Goal: Task Accomplishment & Management: Manage account settings

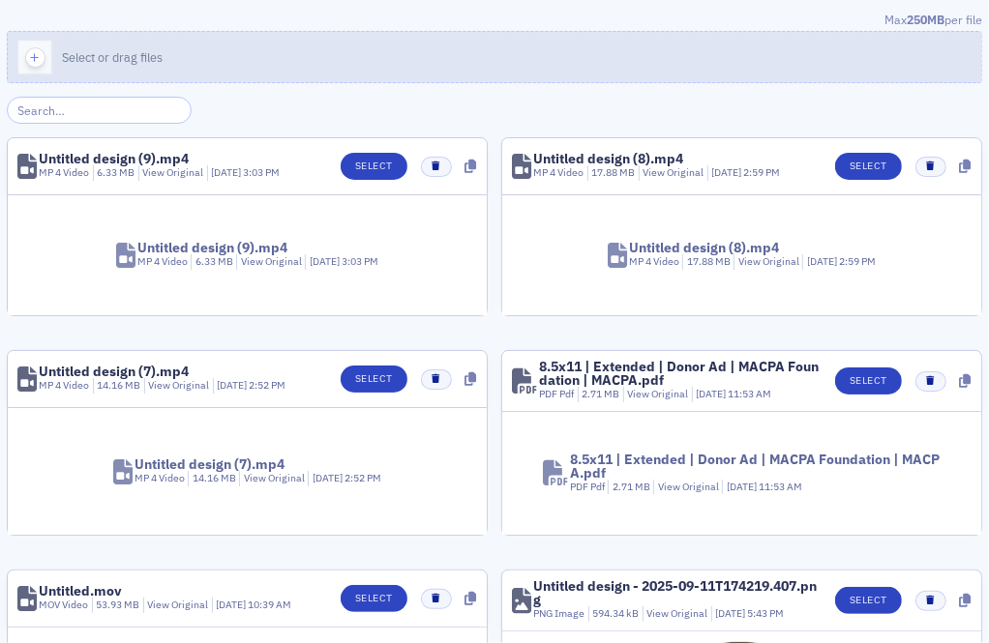
click at [193, 46] on button "Select or drag files" at bounding box center [494, 57] width 975 height 52
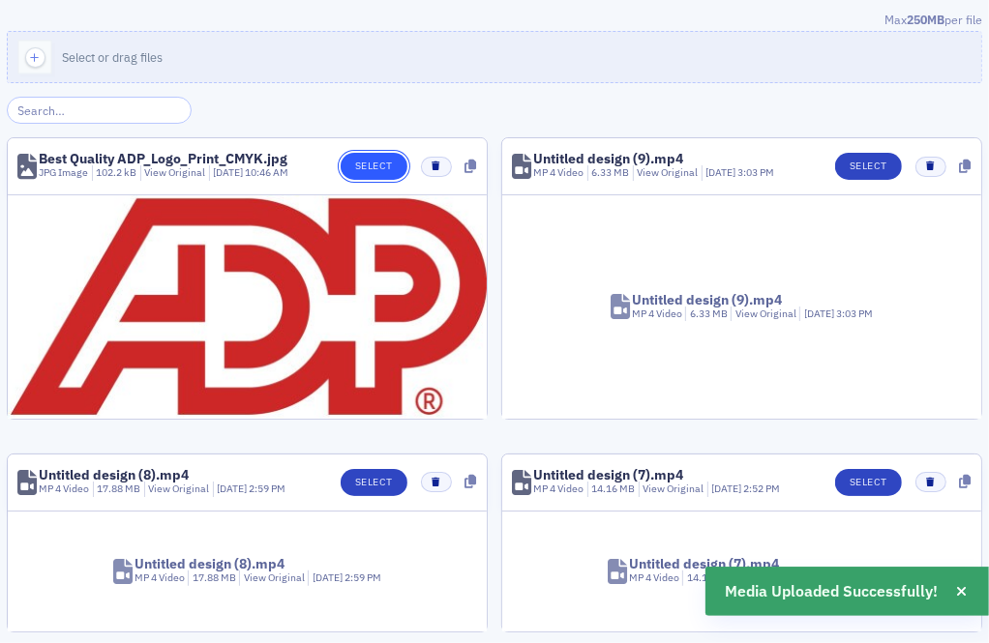
click at [393, 157] on button "Select" at bounding box center [373, 166] width 67 height 27
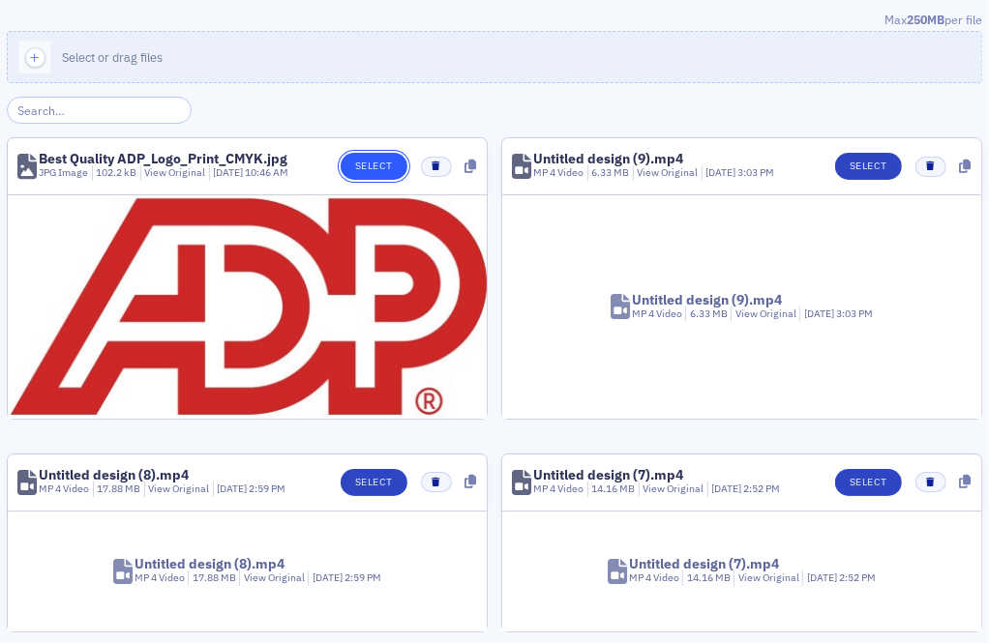
click at [358, 155] on button "Select" at bounding box center [373, 166] width 67 height 27
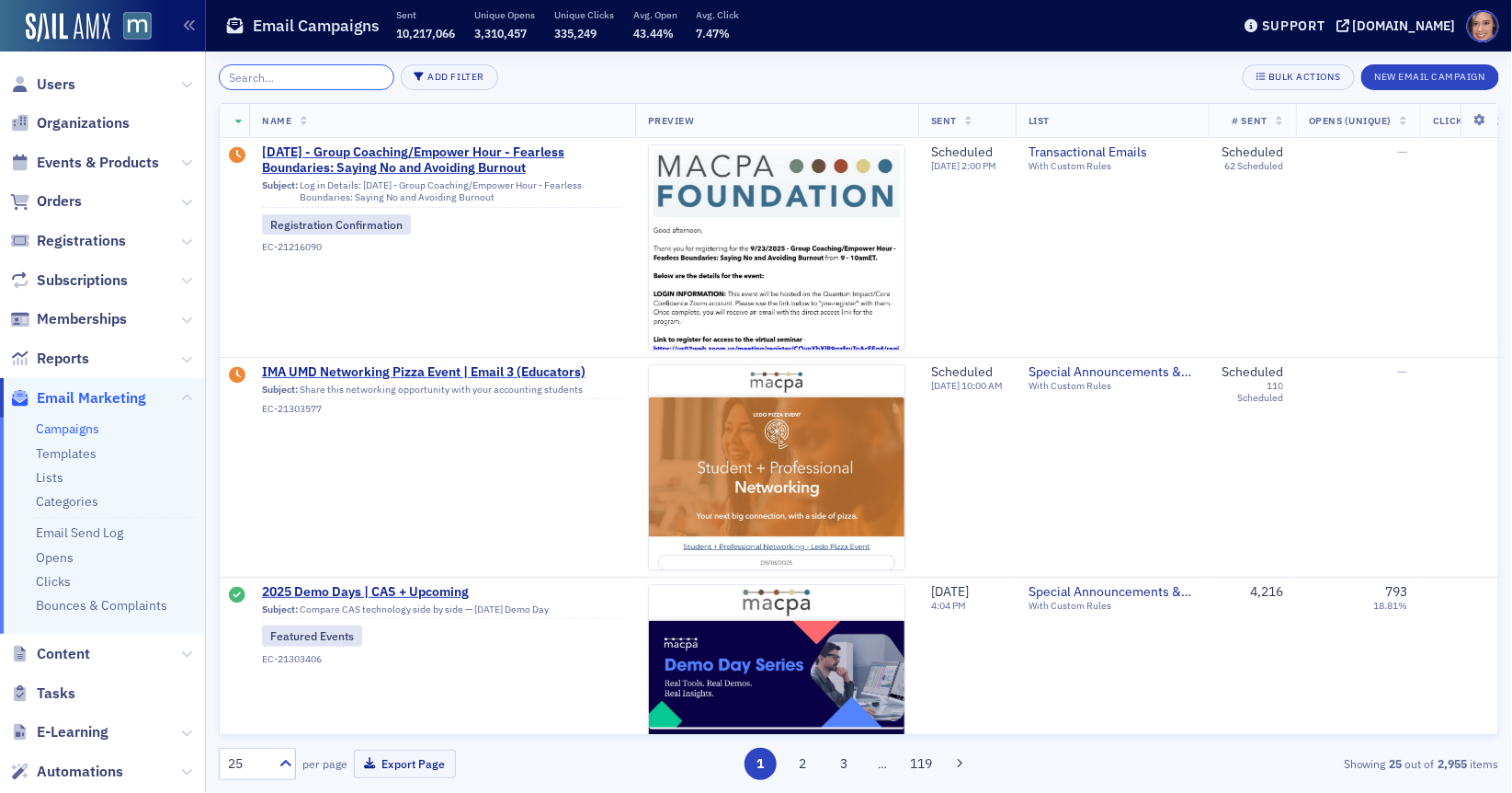
click at [334, 73] on input "search" at bounding box center [306, 77] width 176 height 26
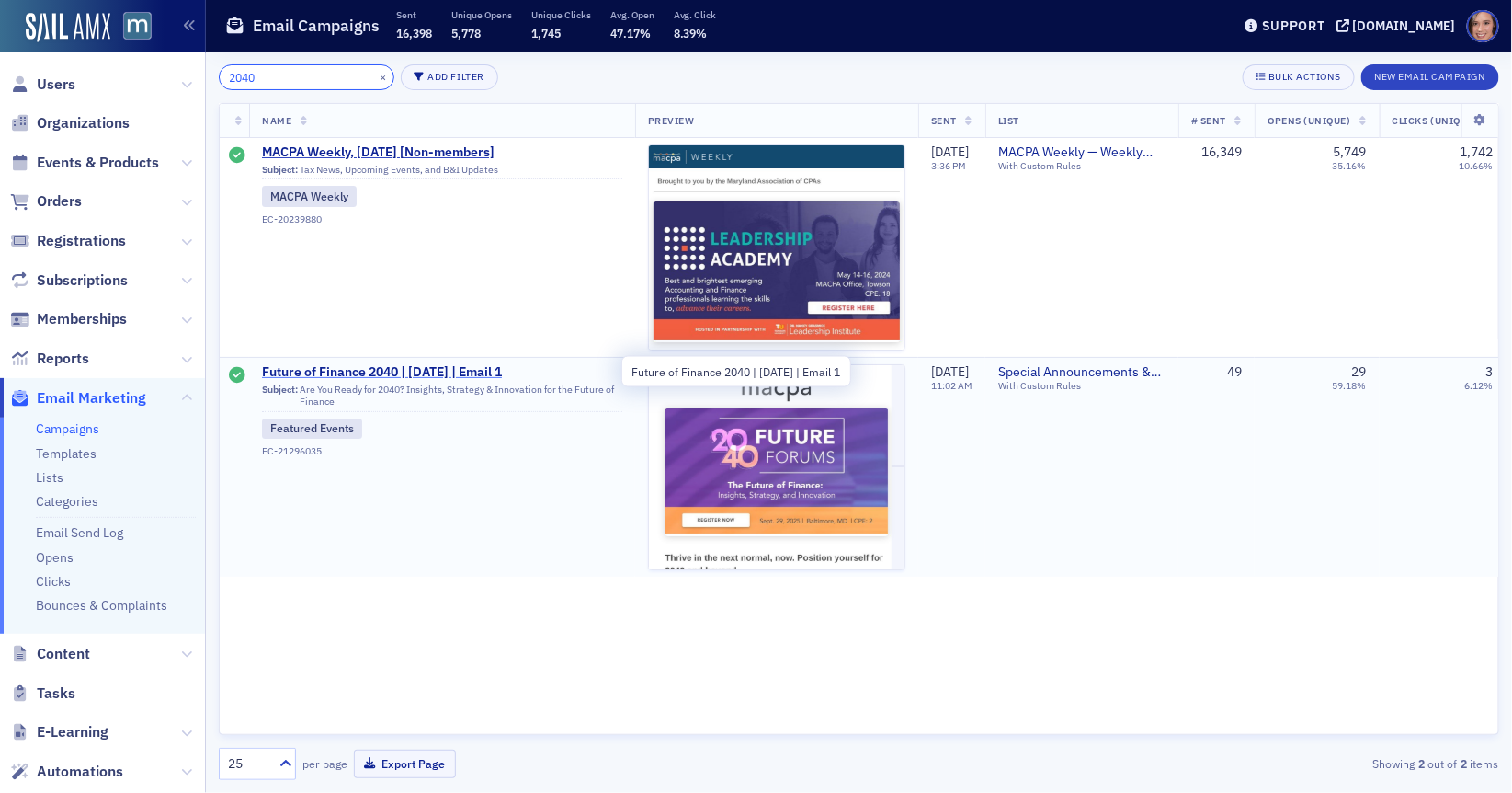
type input "2040"
click at [450, 377] on span "Future of Finance 2040 | Sept. 29 | Email 1" at bounding box center [442, 372] width 360 height 16
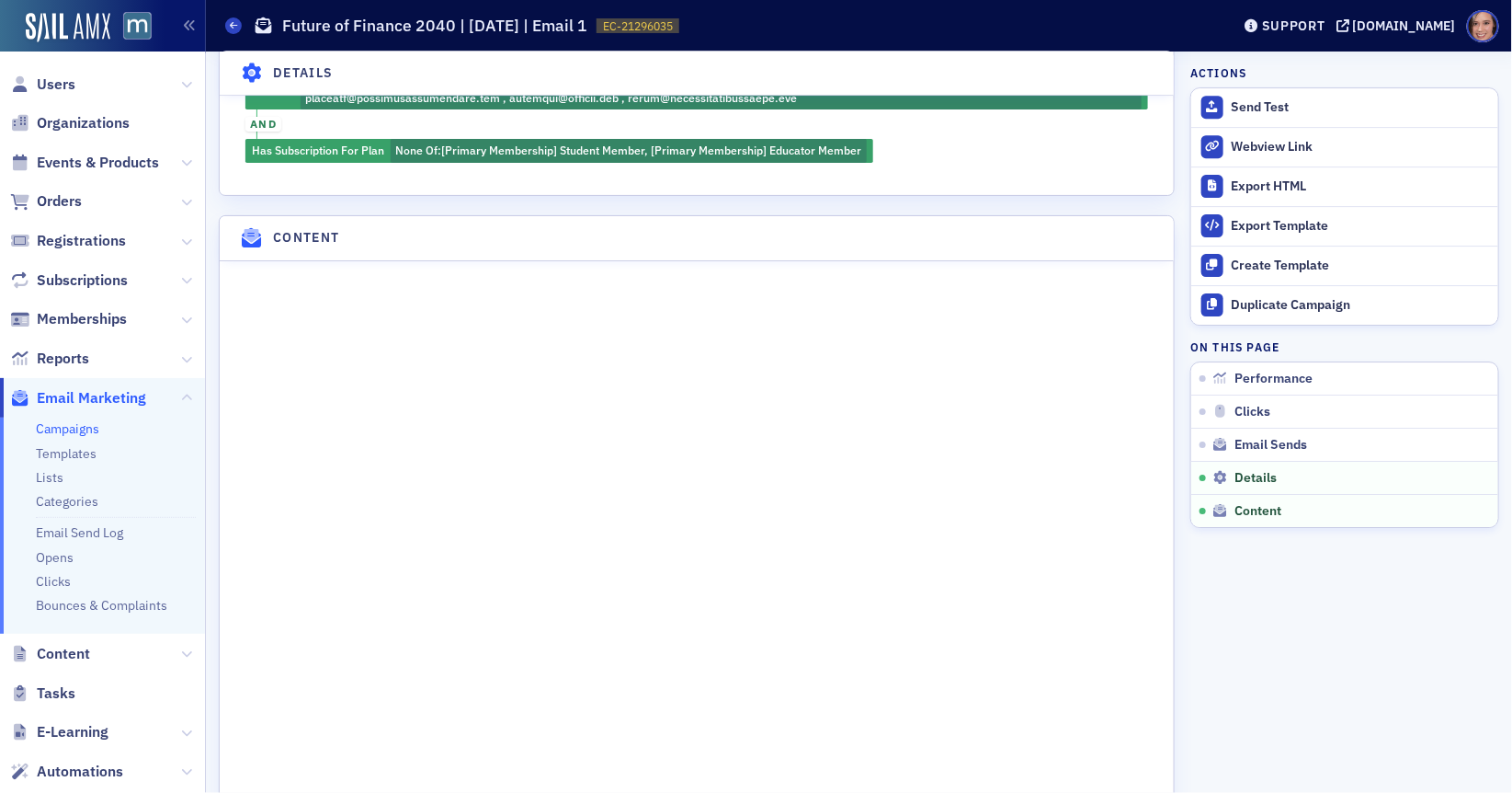
scroll to position [2499, 0]
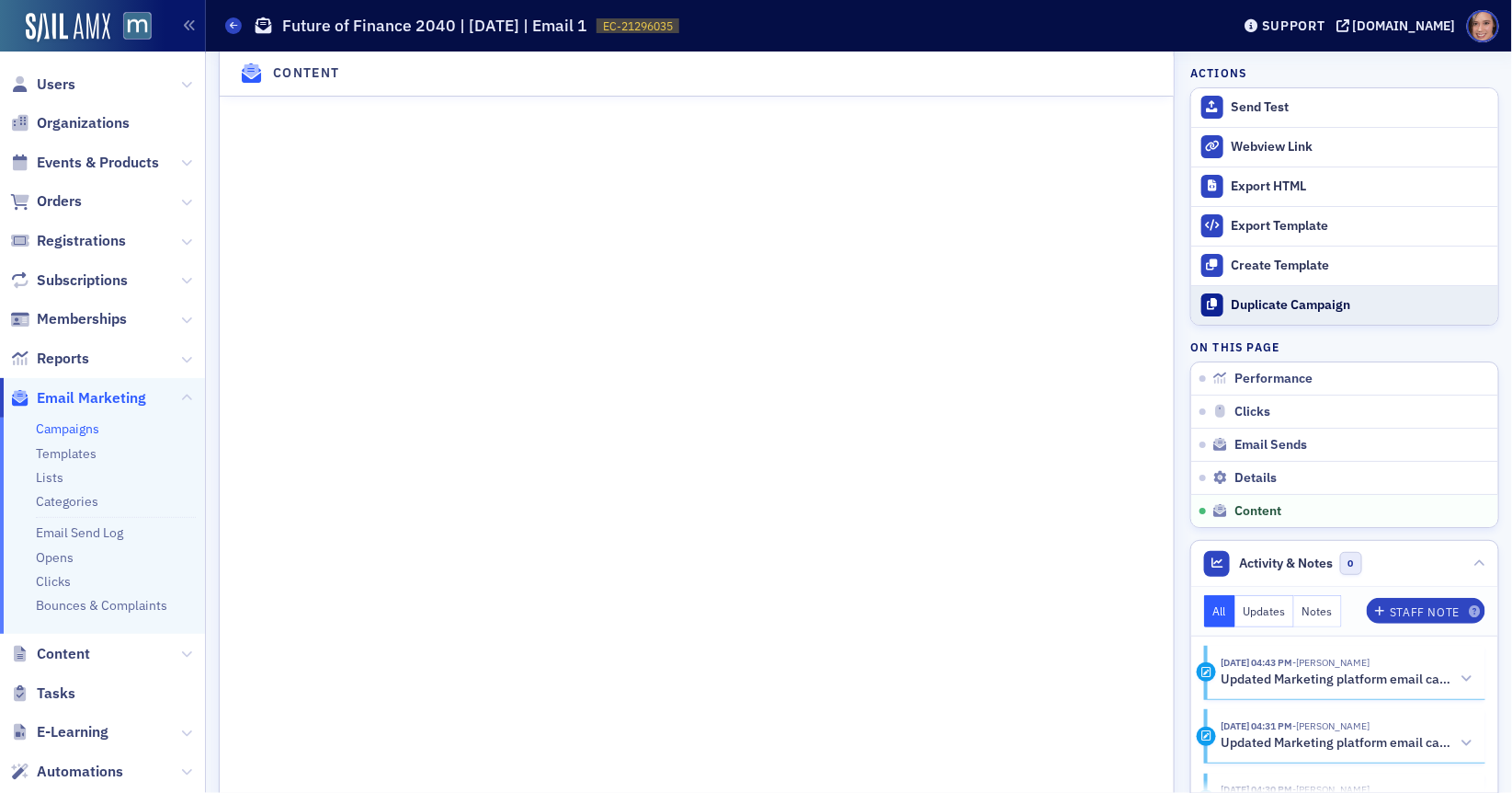
click at [1305, 308] on div "Duplicate Campaign" at bounding box center [1360, 304] width 258 height 16
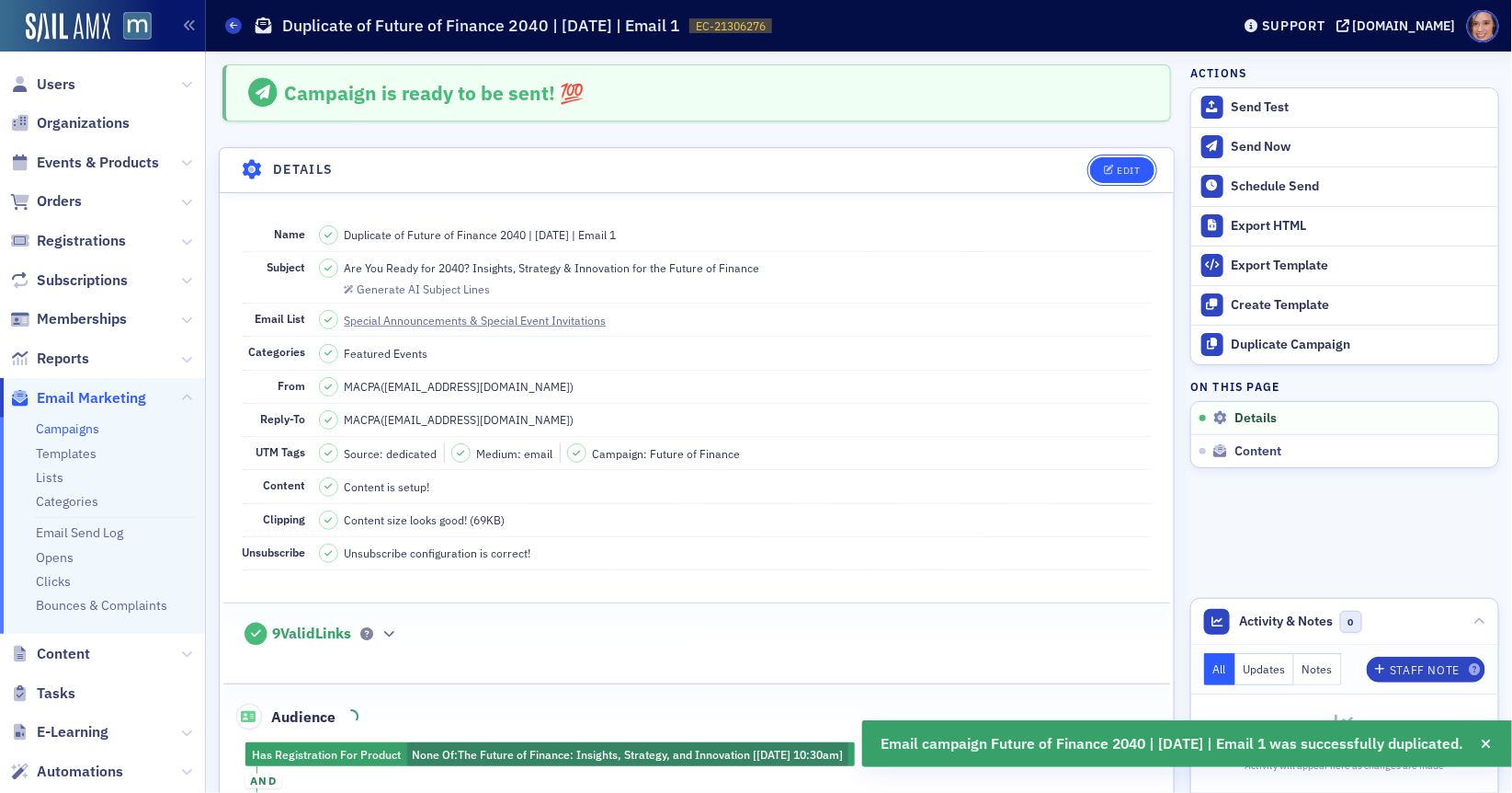
click at [1117, 159] on button "Edit" at bounding box center [1121, 169] width 64 height 26
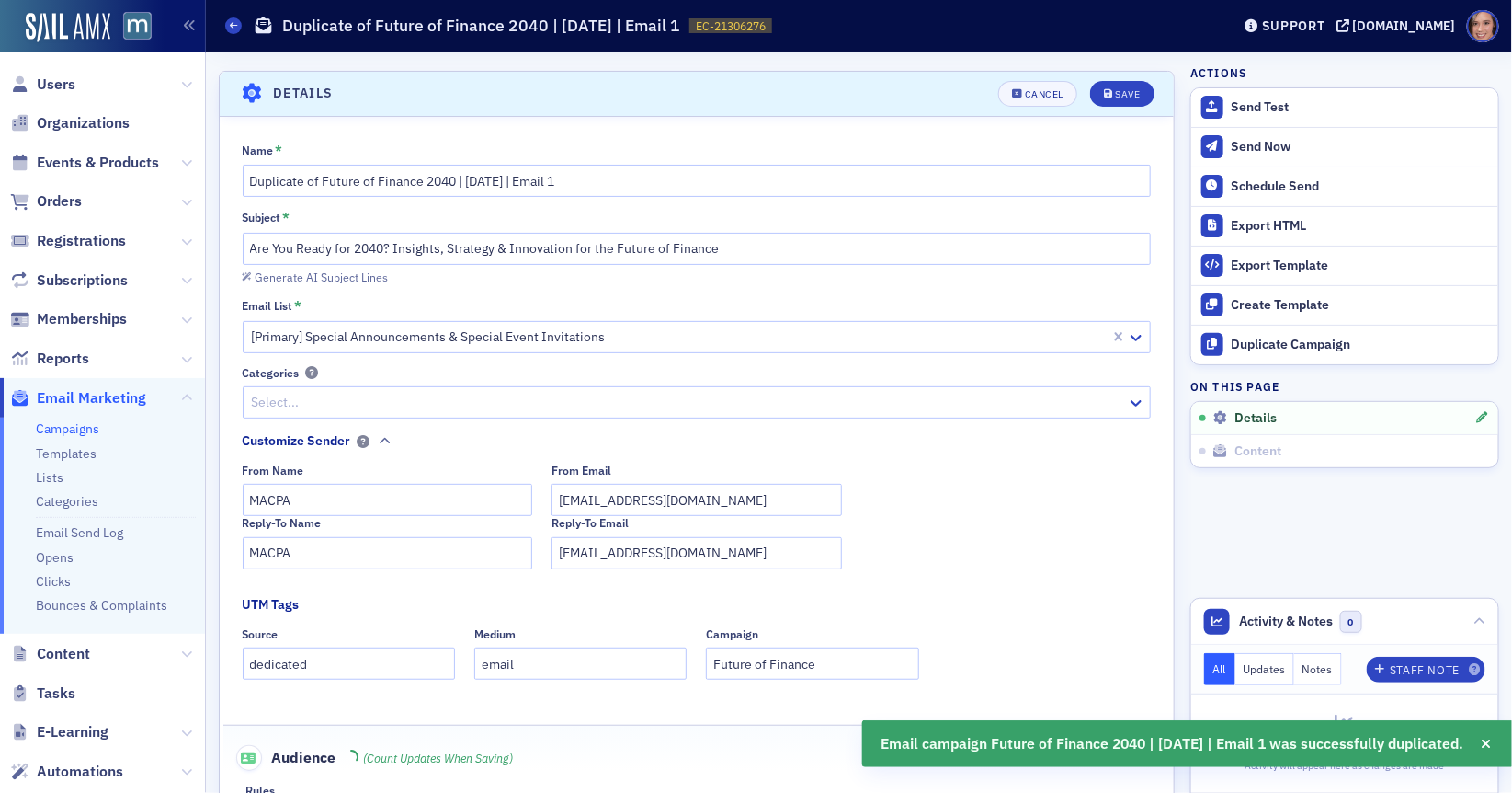
scroll to position [85, 0]
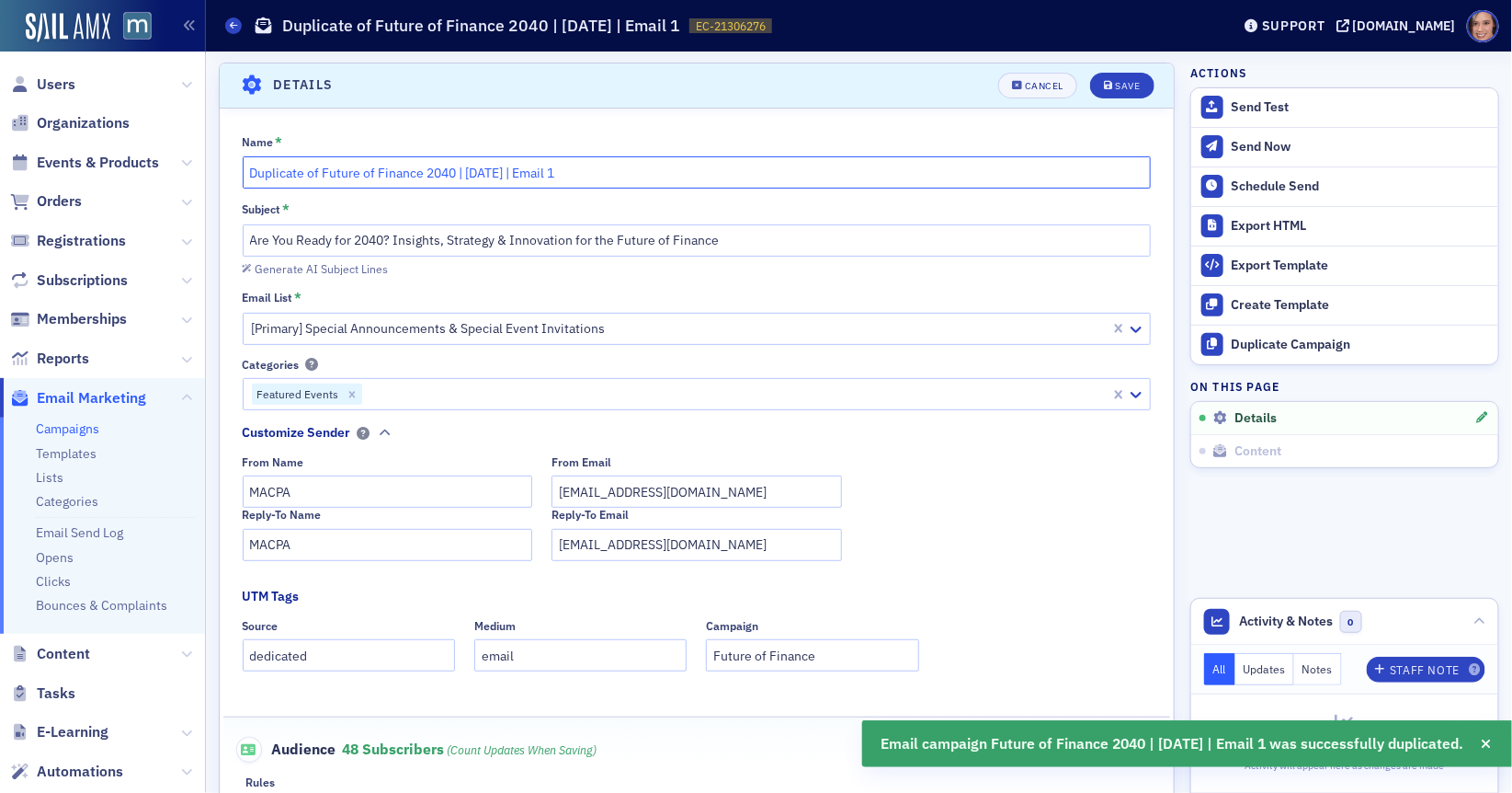
drag, startPoint x: 321, startPoint y: 167, endPoint x: 222, endPoint y: 158, distance: 99.4
click at [222, 158] on div "Name * Duplicate of Future of Finance 2040 | Sept. 29 | Email 1 Subject * Are Y…" at bounding box center [697, 630] width 954 height 993
click at [677, 160] on input "Future of Finance 2040 | Sept. 29 | Email 1" at bounding box center [697, 172] width 909 height 32
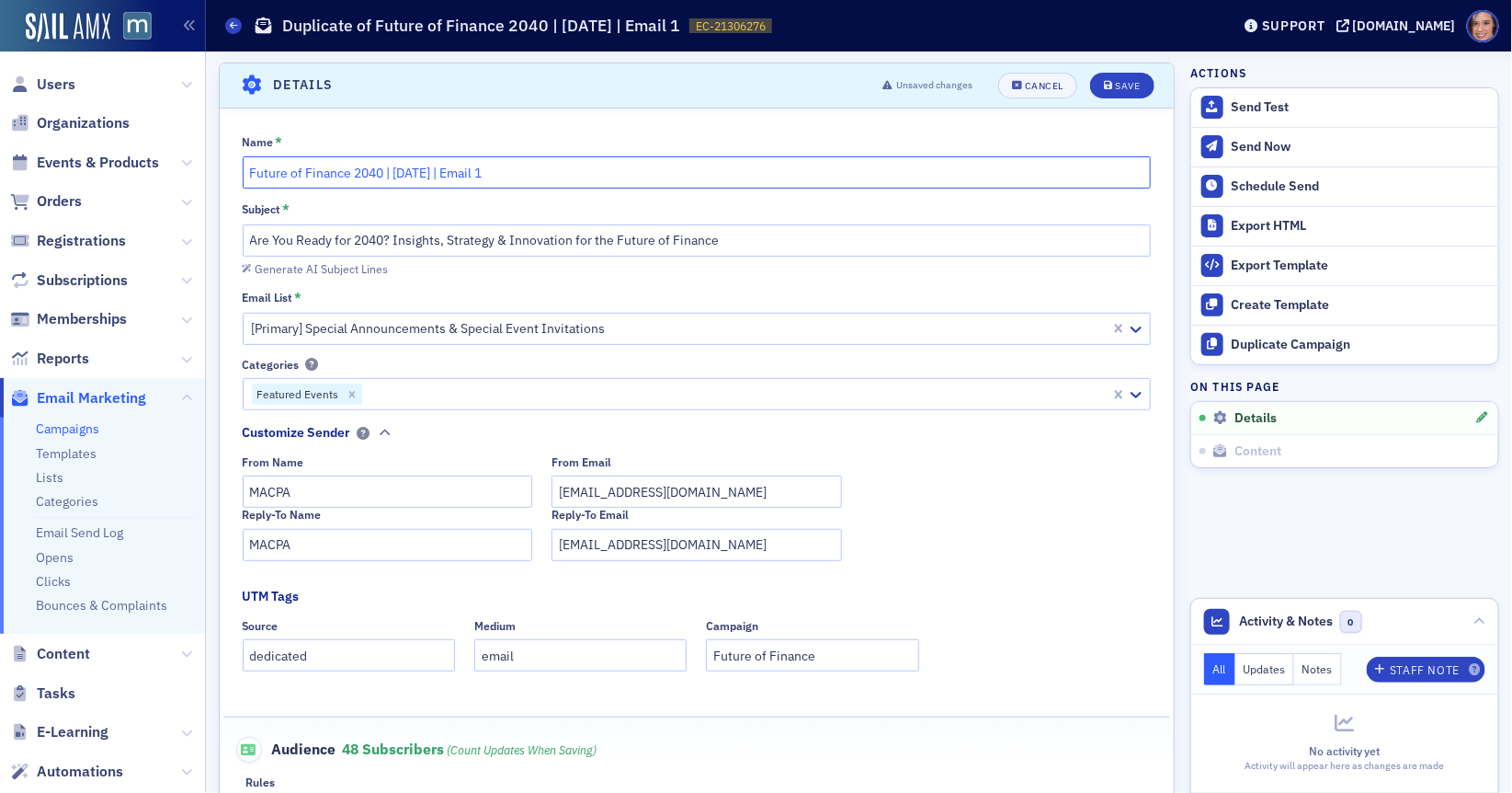
click at [673, 179] on input "Future of Finance 2040 | Sept. 29 | Email 1" at bounding box center [697, 172] width 909 height 32
type input "Future of Finance 2040 | Sept. 29 | Email 2"
click at [1132, 86] on div "Save" at bounding box center [1127, 86] width 25 height 10
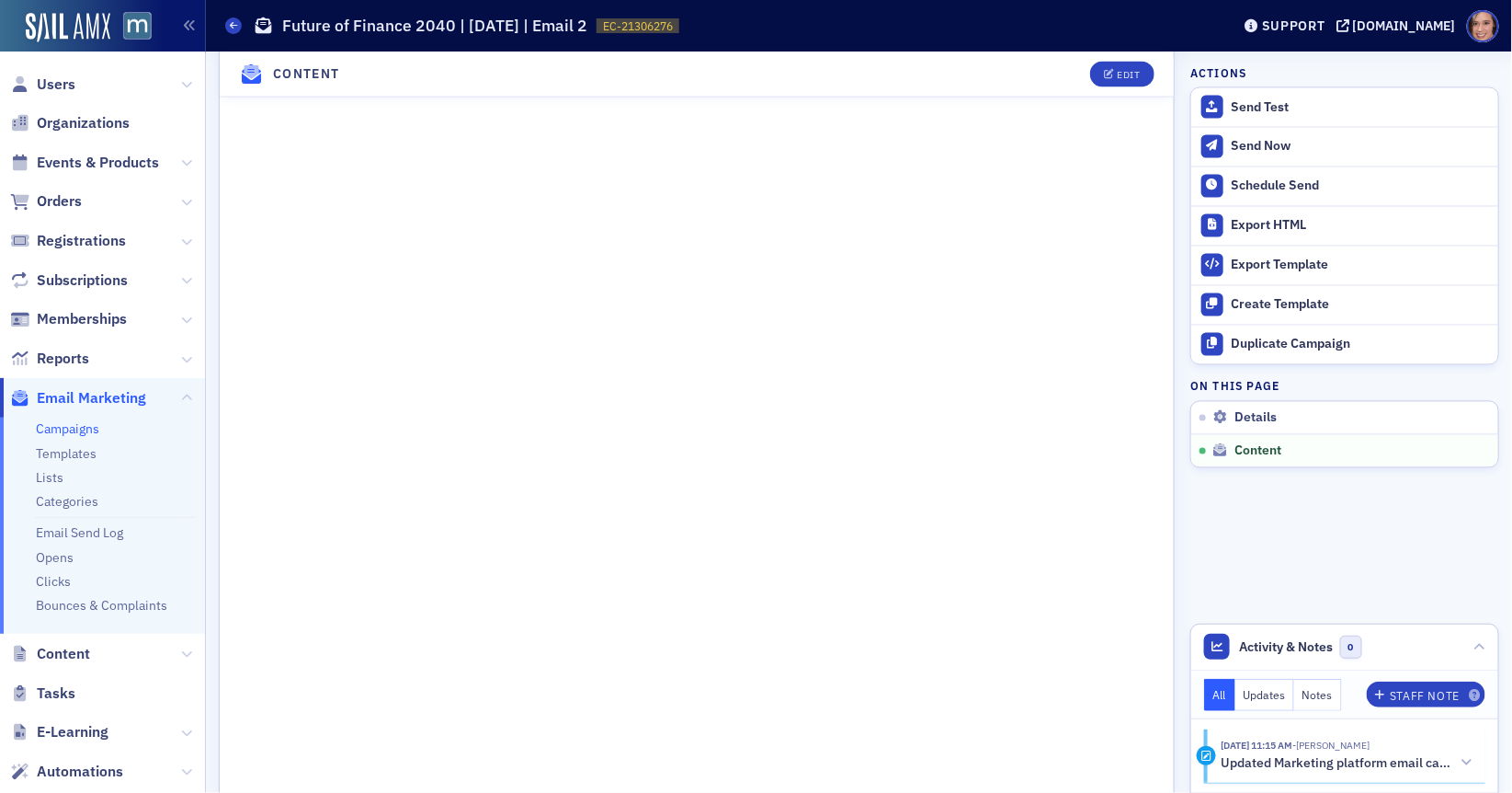
scroll to position [1402, 0]
click at [1118, 80] on button "Edit" at bounding box center [1121, 73] width 64 height 26
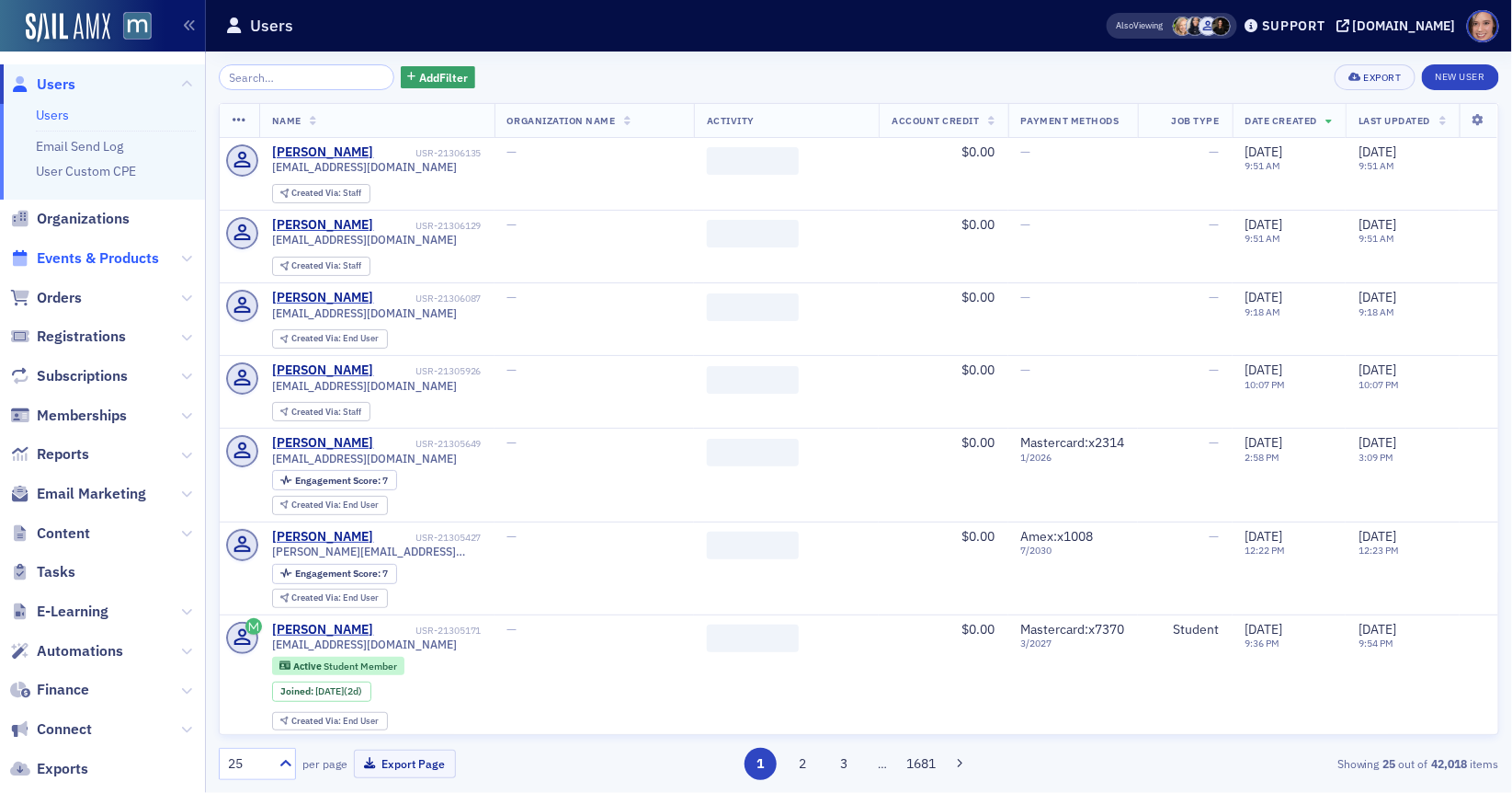
click at [136, 256] on span "Events & Products" at bounding box center [98, 258] width 123 height 20
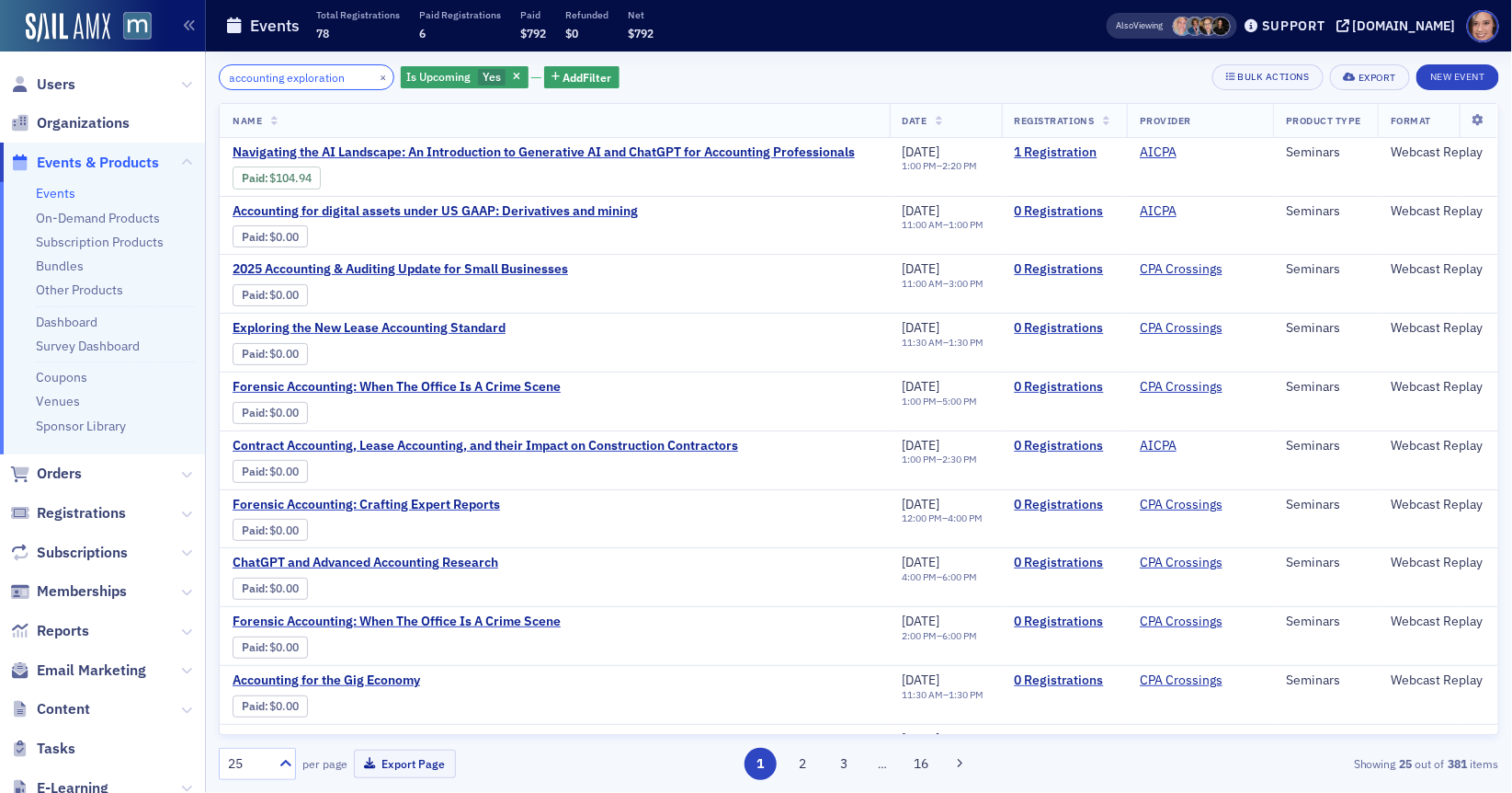
type input "accounting exploration"
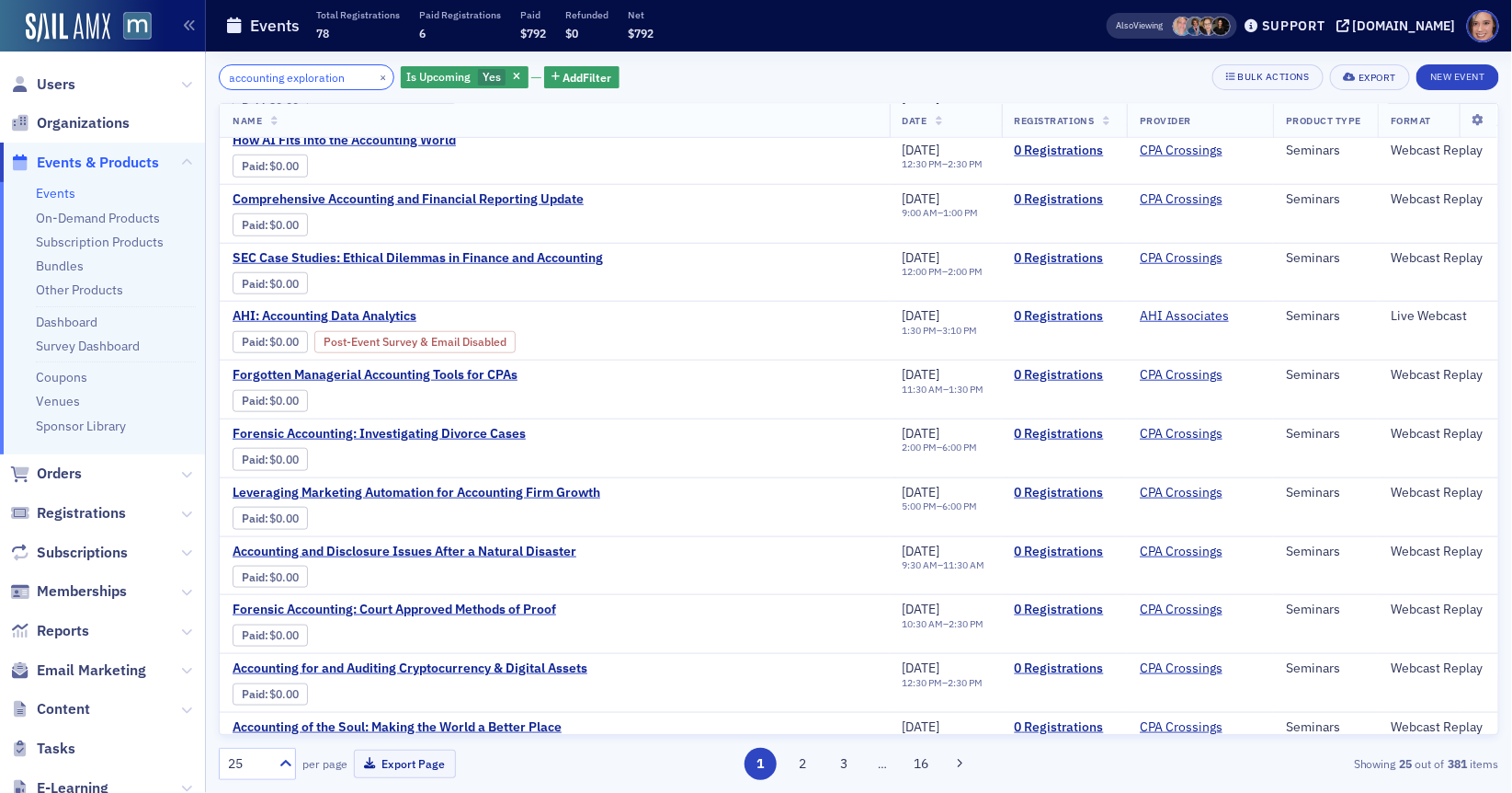
scroll to position [728, 0]
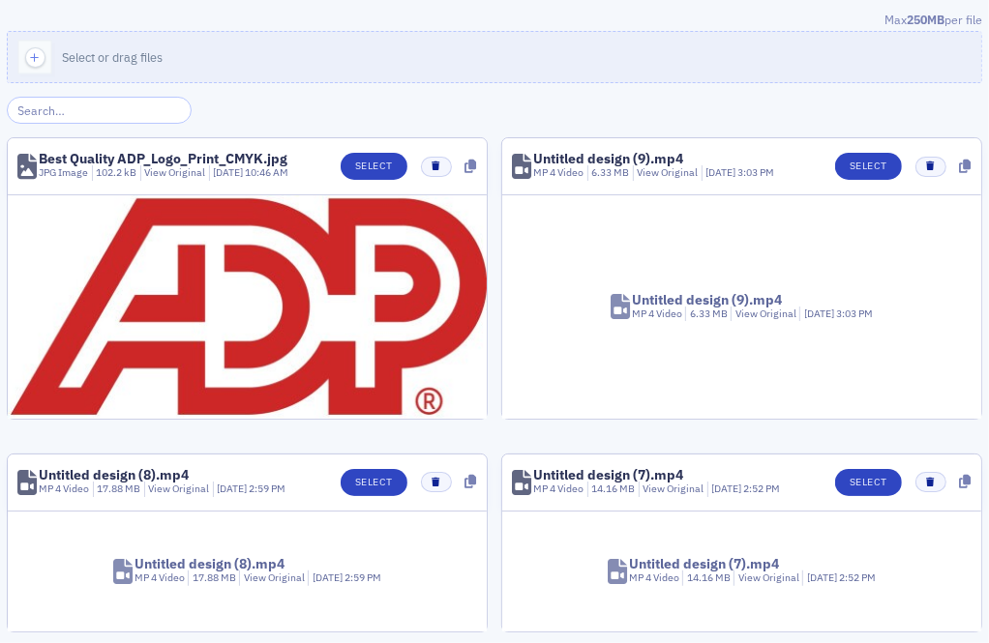
click at [294, 30] on div "Max 250MB per file" at bounding box center [494, 21] width 975 height 21
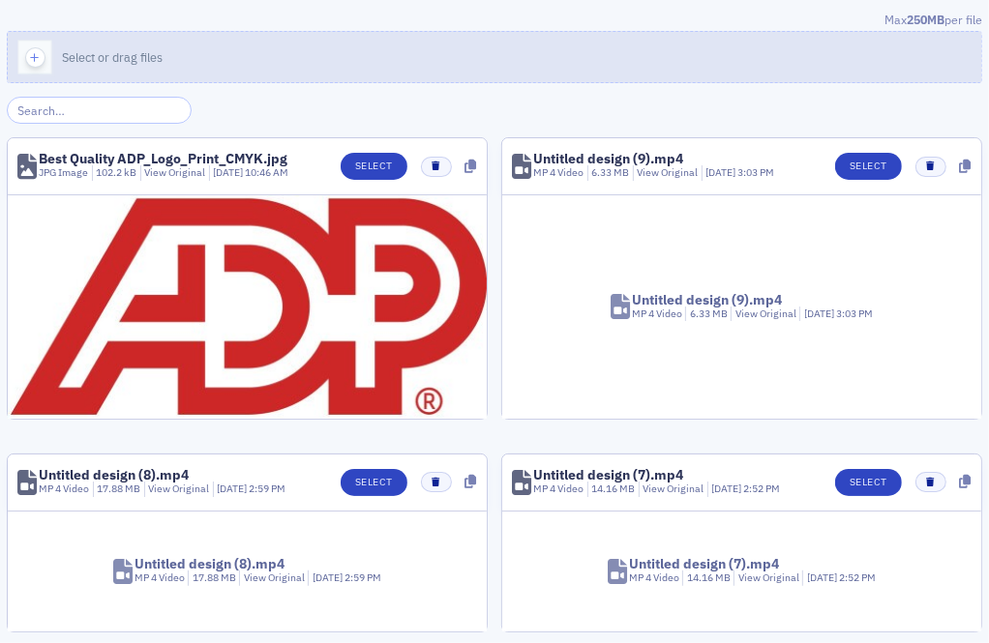
click at [301, 47] on button "Select or drag files" at bounding box center [494, 57] width 975 height 52
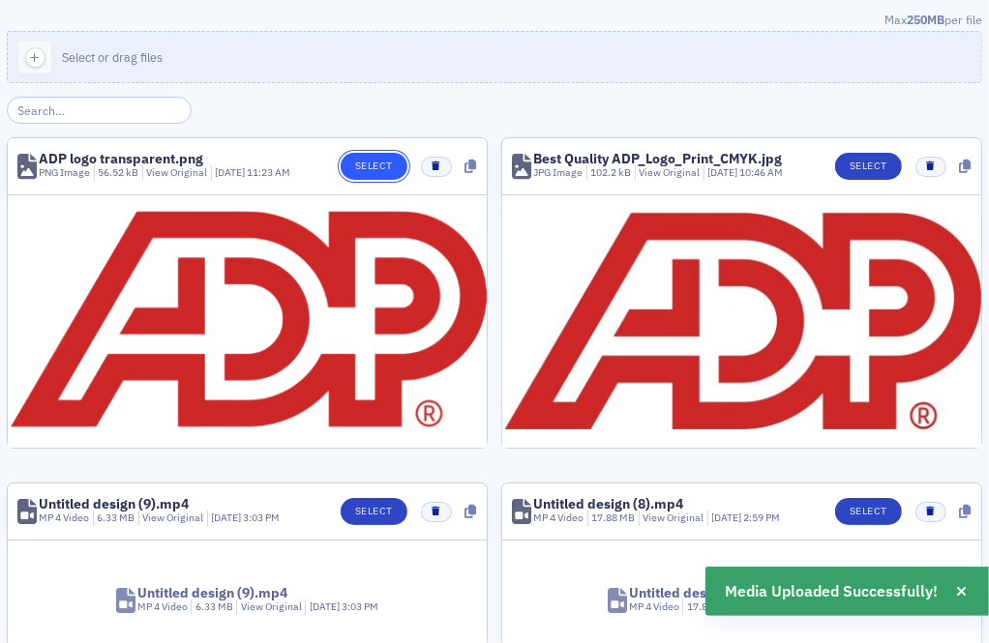
click at [392, 163] on button "Select" at bounding box center [373, 166] width 67 height 27
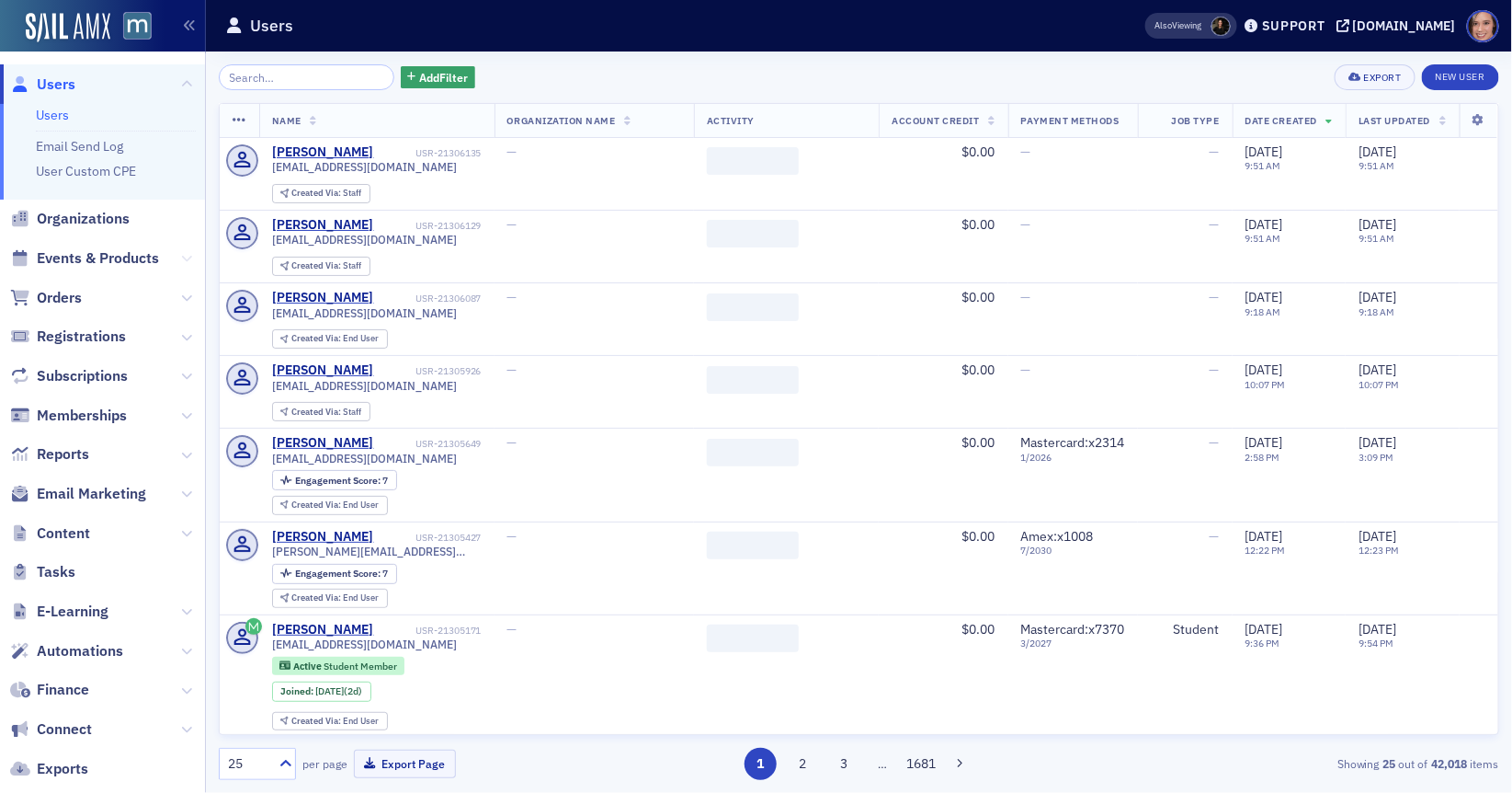
click at [187, 258] on icon at bounding box center [187, 259] width 11 height 11
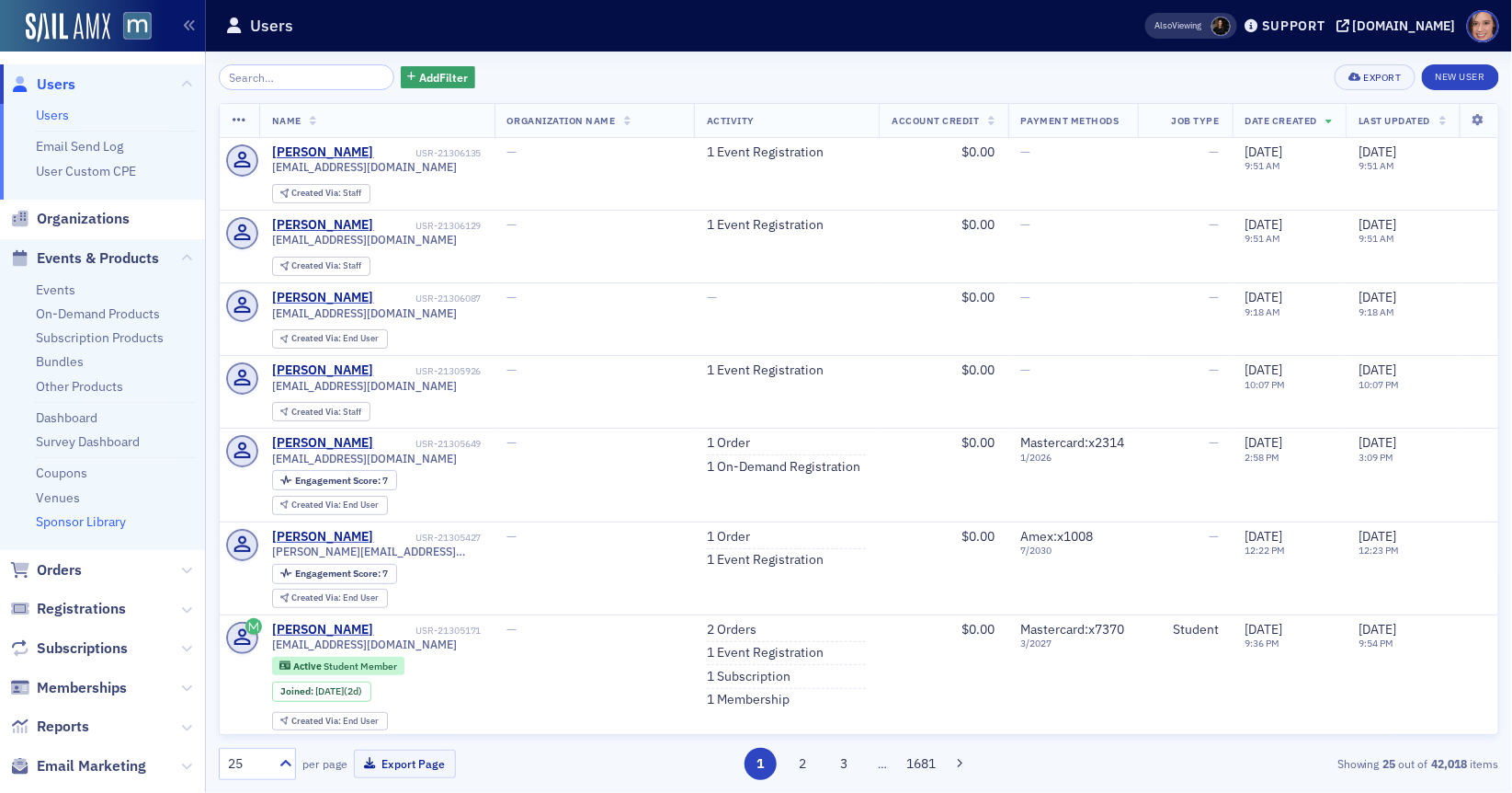
click at [54, 519] on link "Sponsor Library" at bounding box center [81, 521] width 90 height 16
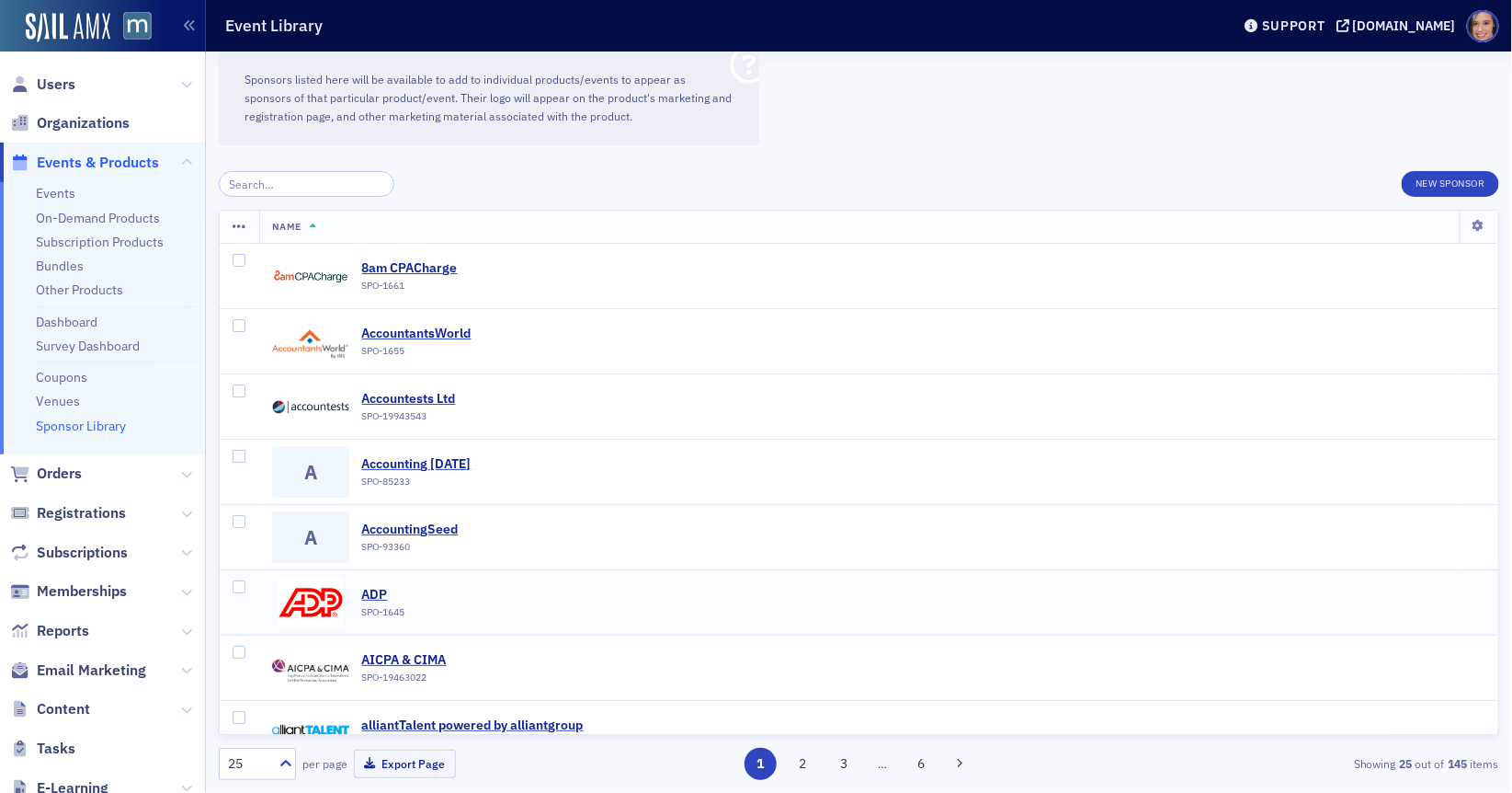
click at [338, 597] on img at bounding box center [310, 602] width 77 height 51
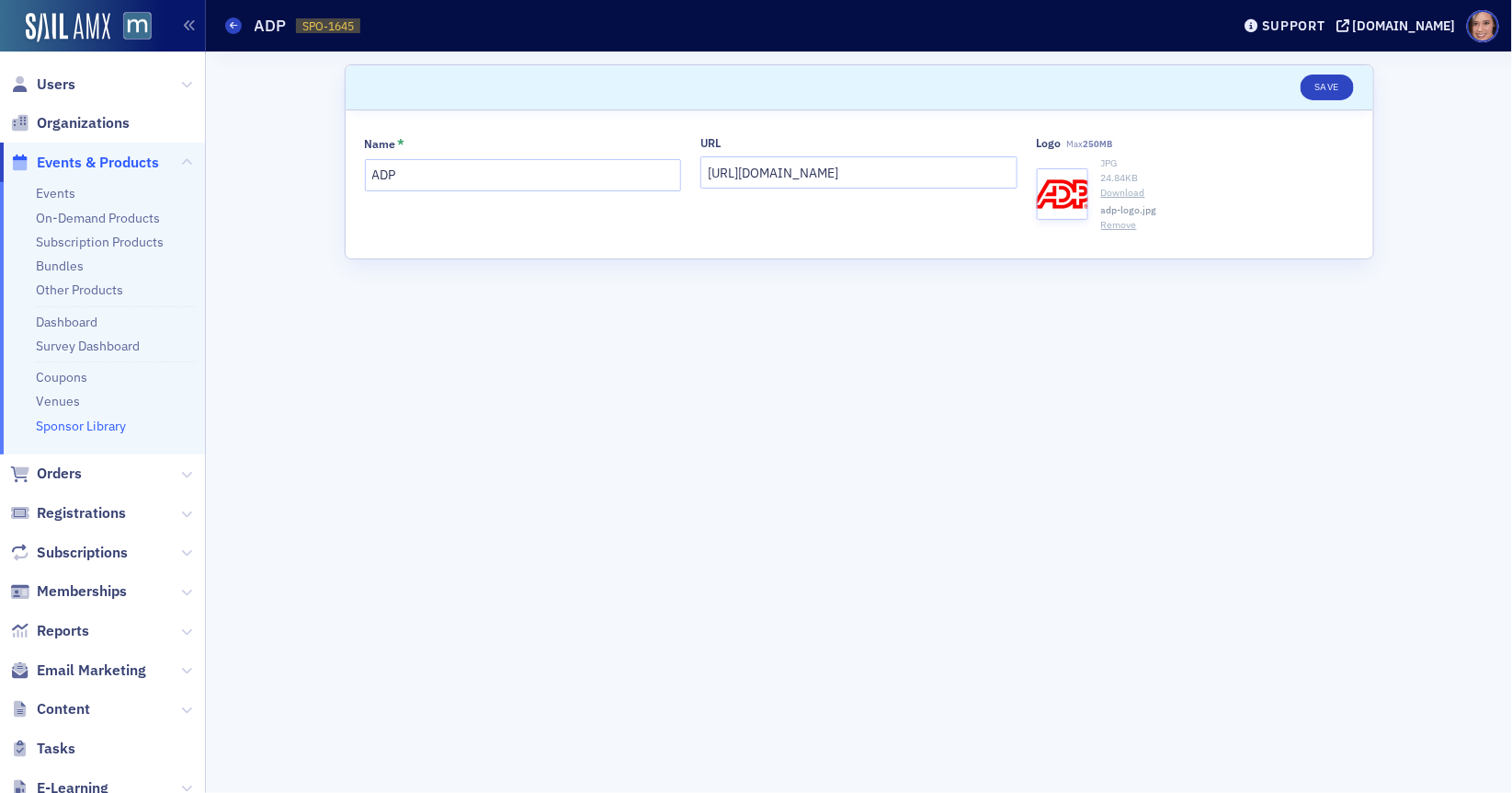
click at [1123, 228] on button "Remove" at bounding box center [1120, 224] width 36 height 14
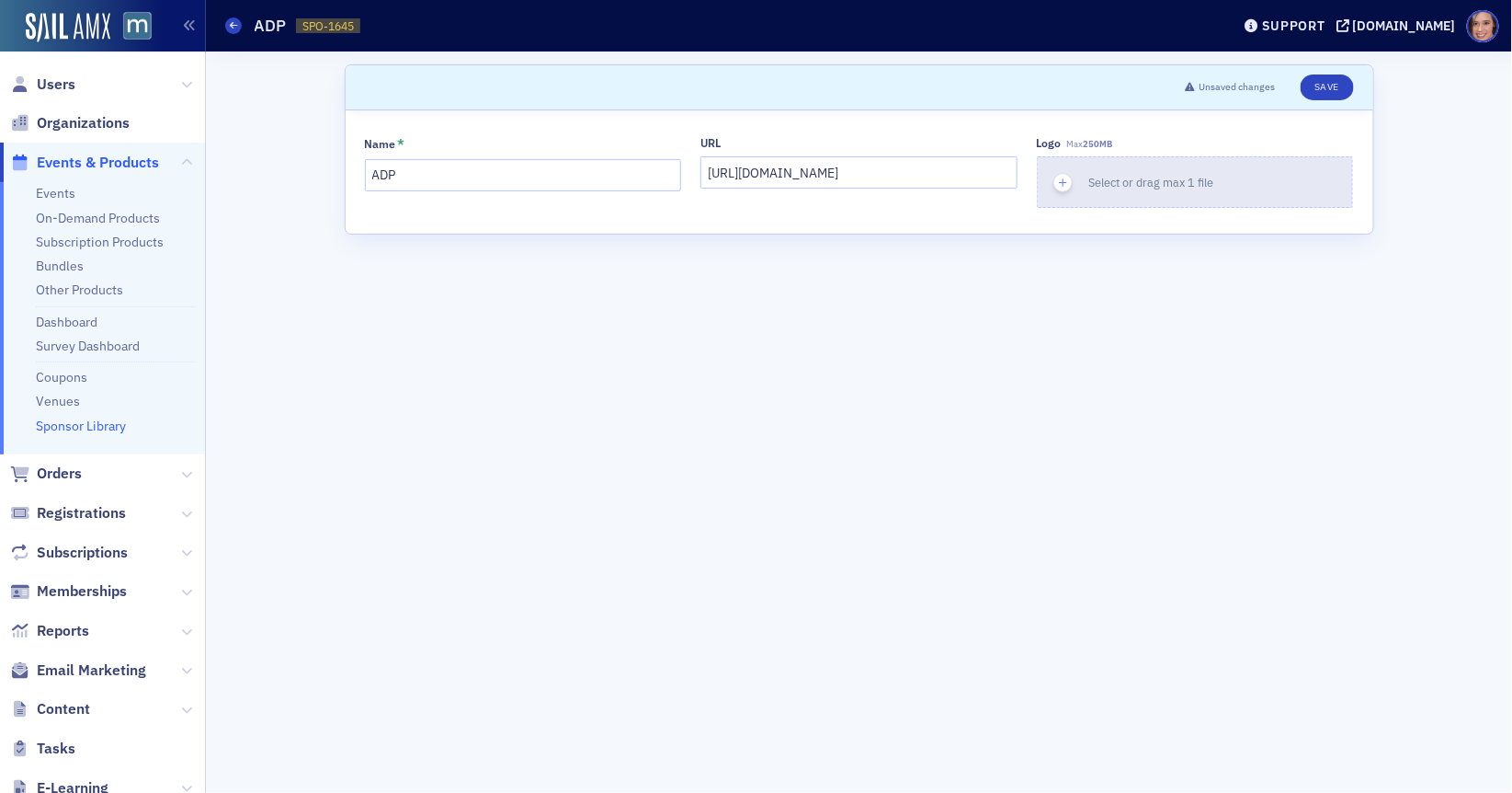
click at [1118, 189] on div "Select or drag max 1 file" at bounding box center [1158, 183] width 138 height 17
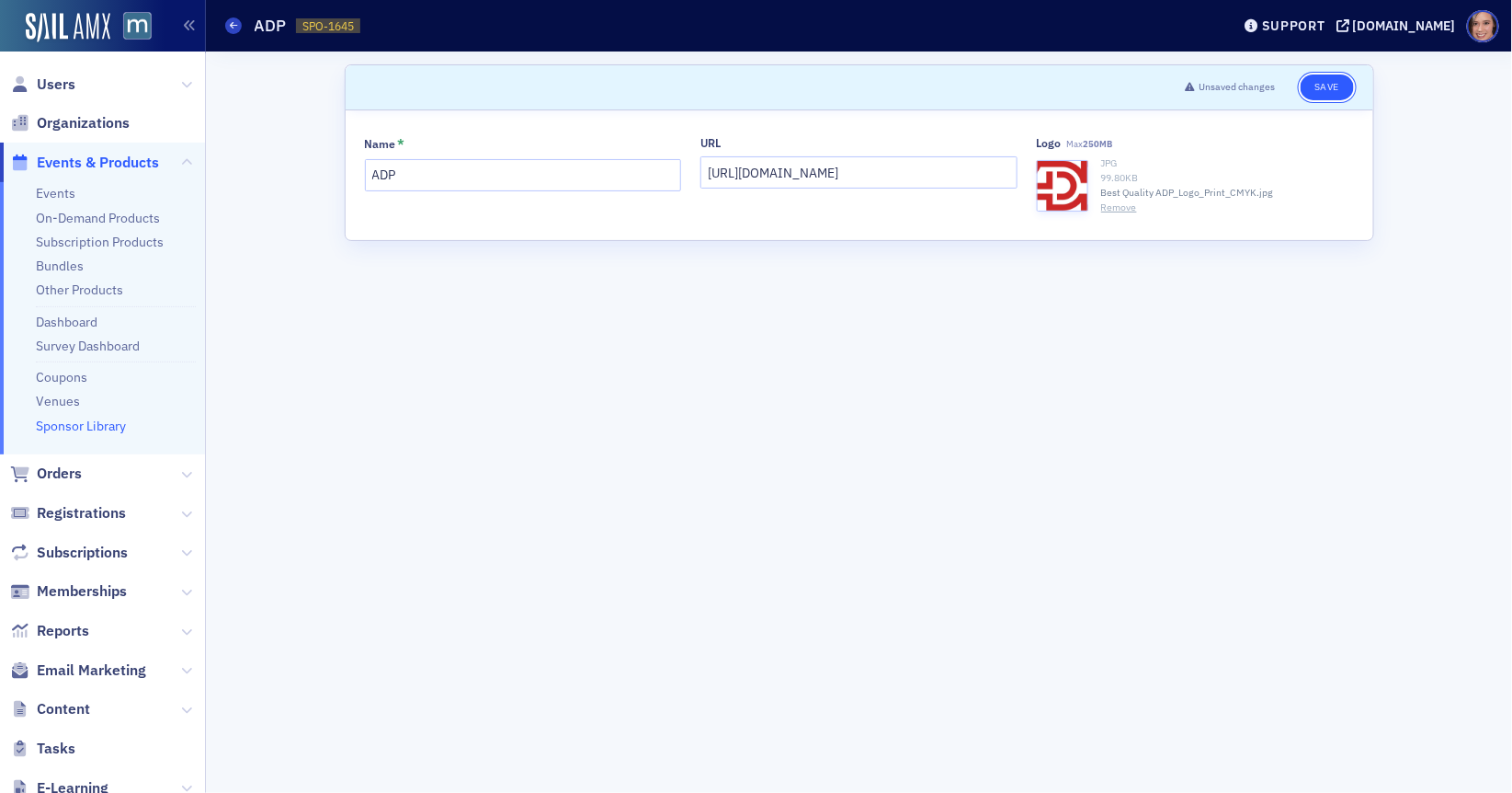
click at [1340, 91] on button "Save" at bounding box center [1327, 87] width 52 height 26
